Goal: Task Accomplishment & Management: Complete application form

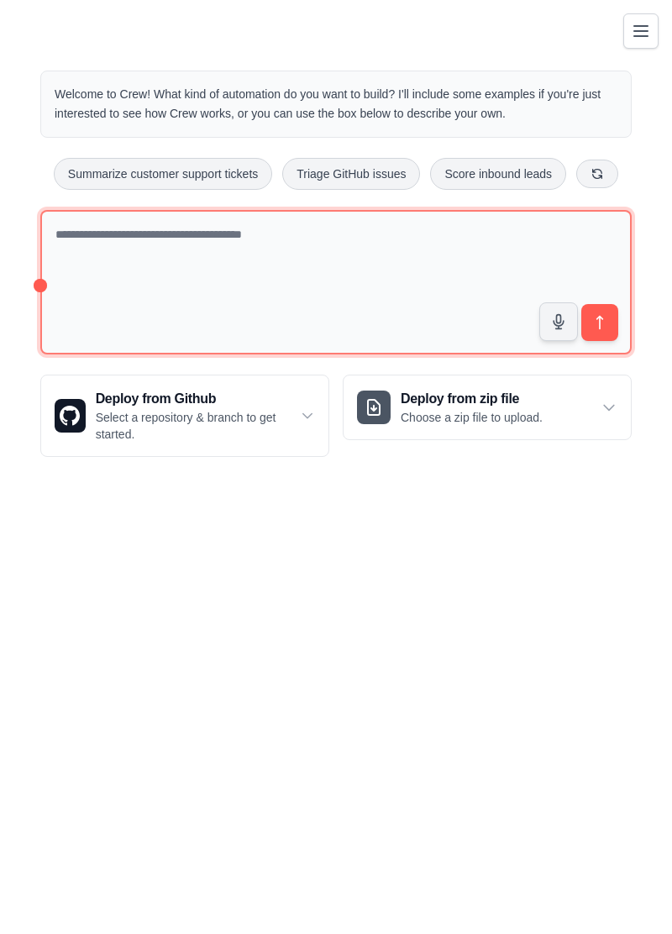
click at [329, 269] on textarea at bounding box center [335, 282] width 591 height 145
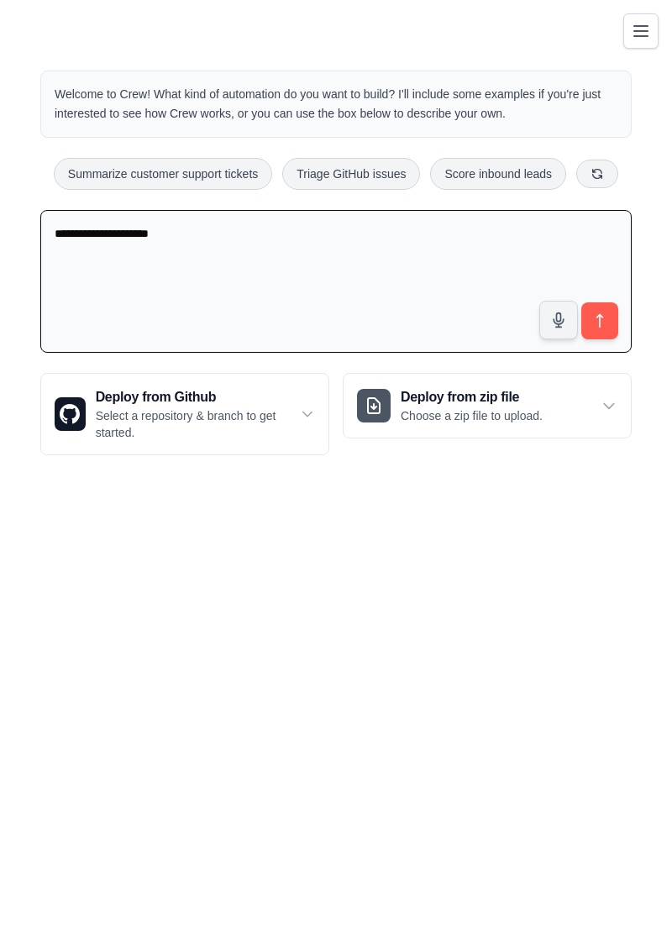
click at [595, 344] on textarea "**********" at bounding box center [335, 282] width 591 height 144
type textarea "**********"
click at [610, 323] on button "submit" at bounding box center [599, 320] width 37 height 37
